Goal: Information Seeking & Learning: Learn about a topic

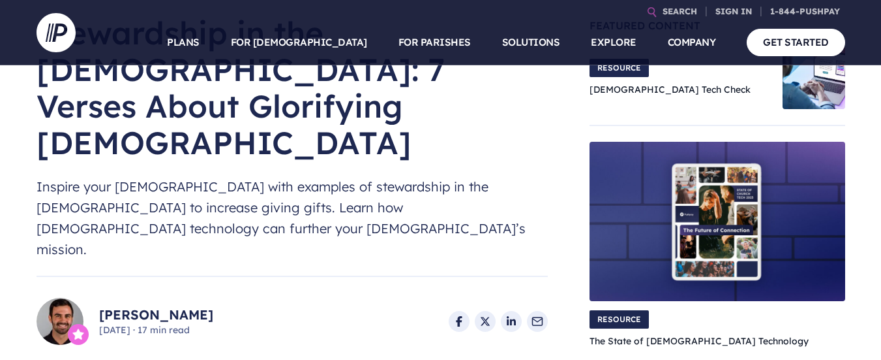
scroll to position [9, 0]
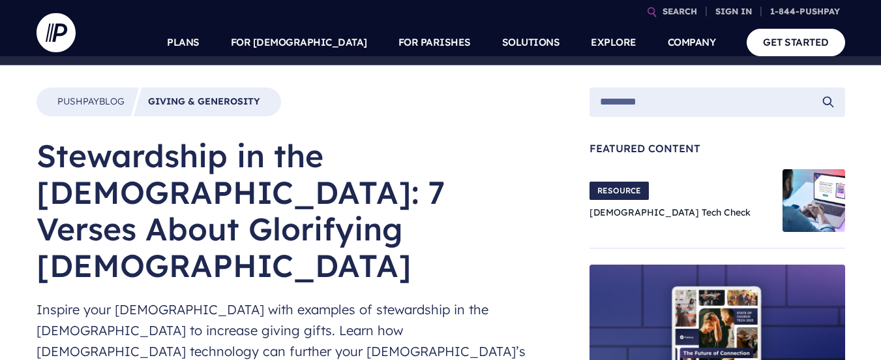
drag, startPoint x: 493, startPoint y: 190, endPoint x: 142, endPoint y: 133, distance: 355.6
copy div "Stewardship in the [DEMOGRAPHIC_DATA]: 7 Verses About Glorifying [DEMOGRAPHIC_D…"
click at [333, 145] on h1 "Stewardship in the [DEMOGRAPHIC_DATA]: 7 Verses About Glorifying [DEMOGRAPHIC_D…" at bounding box center [293, 210] width 512 height 146
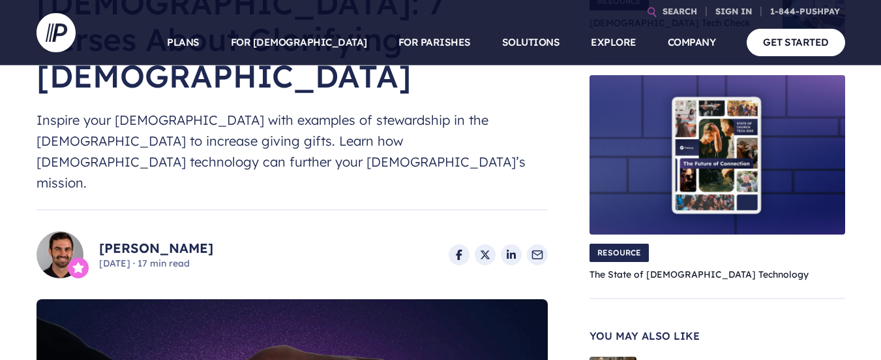
scroll to position [205, 0]
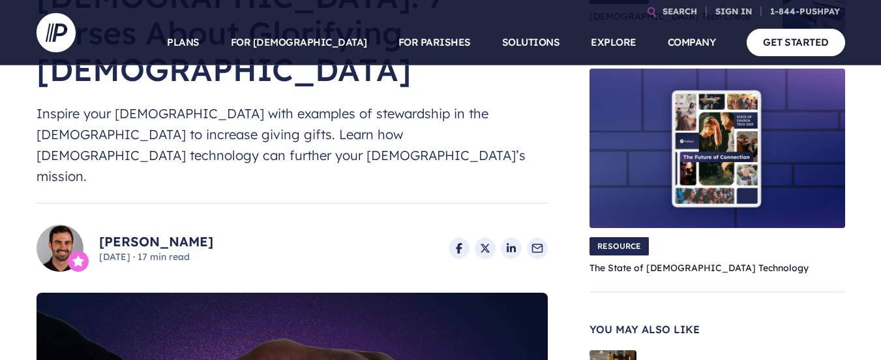
click at [192, 232] on link "[PERSON_NAME]" at bounding box center [156, 241] width 114 height 18
drag, startPoint x: 97, startPoint y: 122, endPoint x: 181, endPoint y: 130, distance: 85.2
click at [181, 224] on div "[PERSON_NAME] [DATE] · 17 min read" at bounding box center [293, 247] width 512 height 47
copy link "[PERSON_NAME]"
click at [323, 224] on div "[PERSON_NAME] [DATE] · 17 min read" at bounding box center [293, 247] width 512 height 47
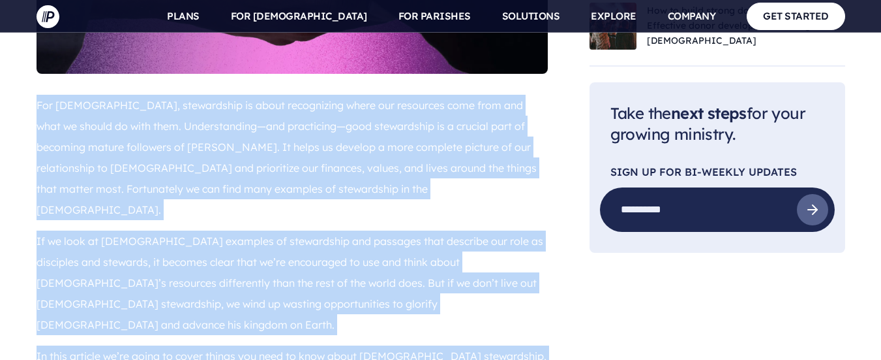
scroll to position [727, 0]
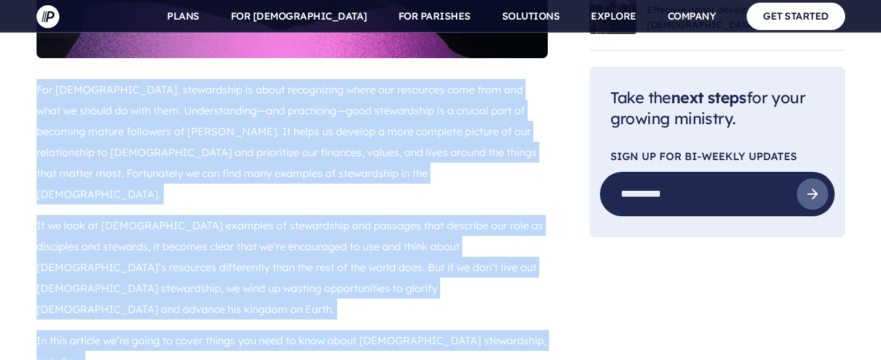
drag, startPoint x: 23, startPoint y: 165, endPoint x: 226, endPoint y: 290, distance: 237.6
copy div "Lor Ipsumdolor, sitametcons ad elits doeiusmodte incid utl etdolorem aliq enim …"
click at [131, 329] on p "In this article we’re going to cover things you need to know about [DEMOGRAPHIC…" at bounding box center [293, 350] width 512 height 42
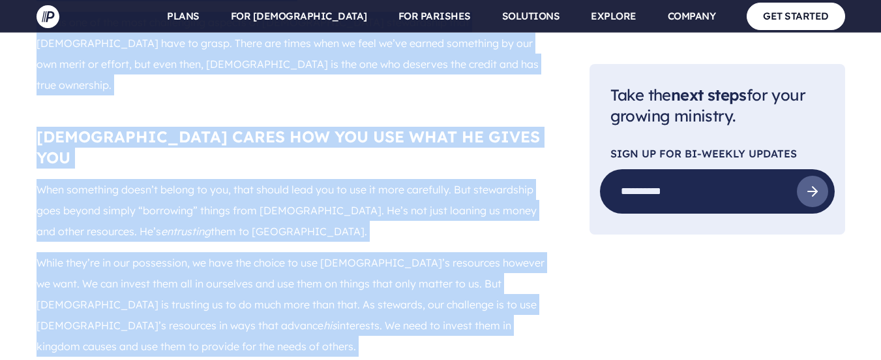
scroll to position [2619, 0]
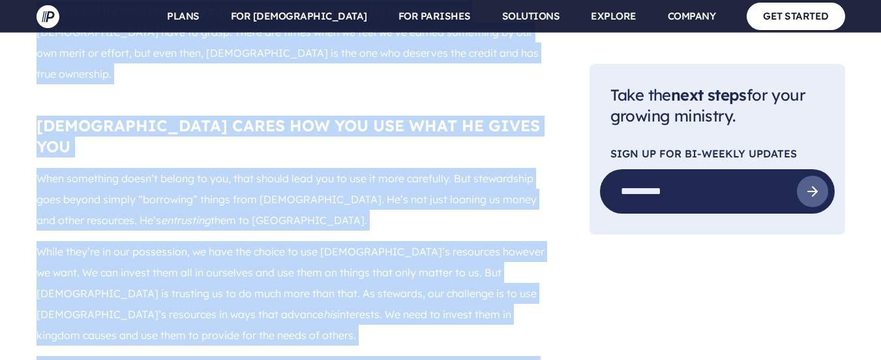
drag, startPoint x: 32, startPoint y: 170, endPoint x: 173, endPoint y: 181, distance: 141.4
copy div "Lore ip dolorsit ametconsect? Adipisc el se doeiusm tem incid. Ut laboreetd m a…"
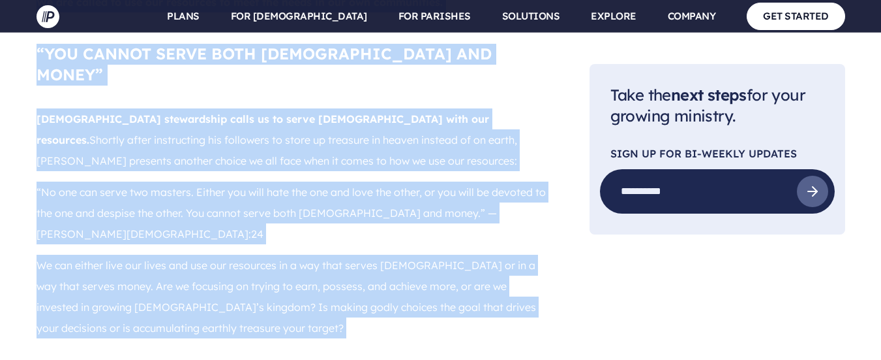
scroll to position [4837, 0]
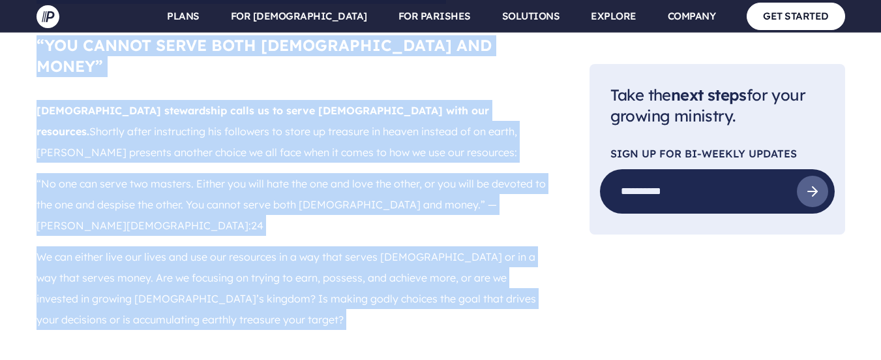
drag, startPoint x: 33, startPoint y: 147, endPoint x: 288, endPoint y: 228, distance: 267.6
copy div "Loremipsumd si ame Conse Adi eli’s doei temp incidi utla etdoloremagn aliquae a…"
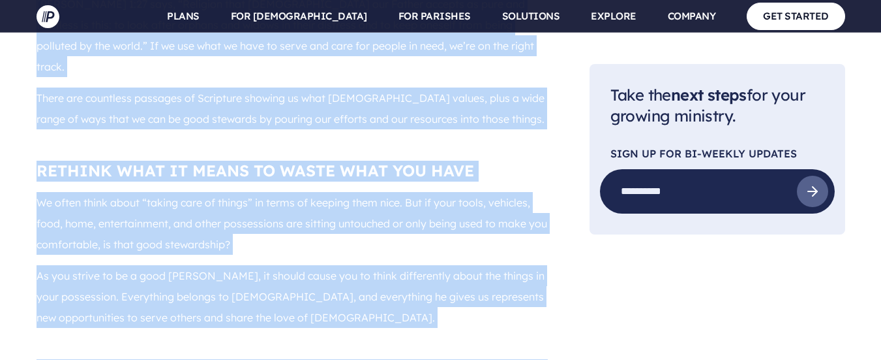
scroll to position [6599, 0]
drag, startPoint x: 13, startPoint y: 185, endPoint x: 545, endPoint y: 275, distance: 539.9
copy div "“LORE IPS DOLOR SIT AMETCO AD” Elit Sed doeiusm tempor, in utla et d mag: aliqu…"
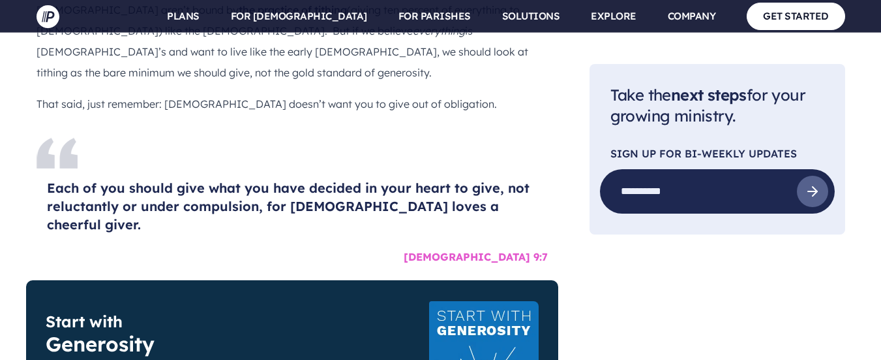
scroll to position [7317, 0]
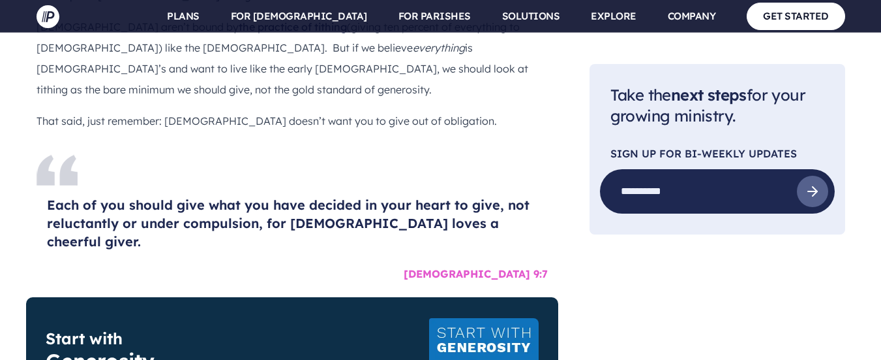
drag, startPoint x: 25, startPoint y: 179, endPoint x: 18, endPoint y: 240, distance: 61.8
copy div "Loremips dol si ametc adipiscin, eli sed doeius temp inc utla et dolo magnaaliq…"
